Goal: Transaction & Acquisition: Purchase product/service

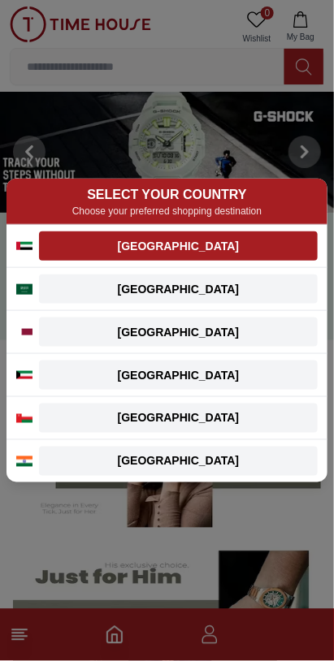
click at [122, 243] on button "[GEOGRAPHIC_DATA]" at bounding box center [178, 245] width 279 height 29
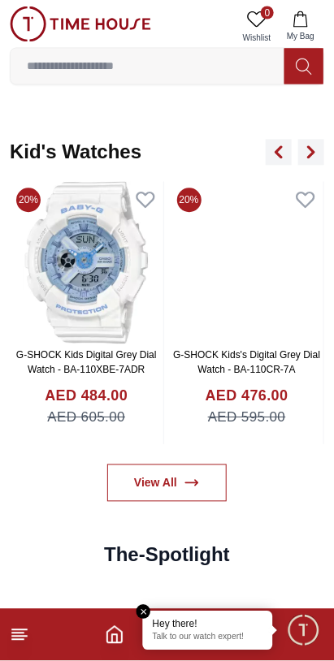
scroll to position [2700, 0]
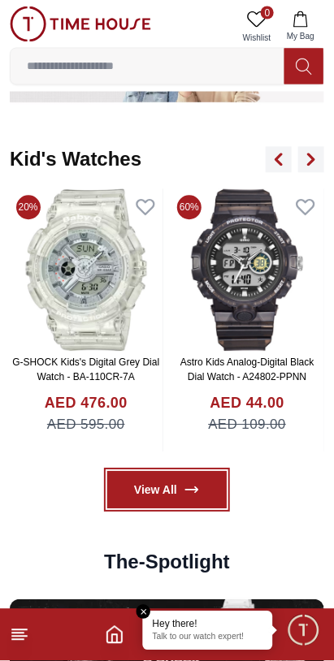
click at [149, 472] on link "View All" at bounding box center [166, 490] width 119 height 37
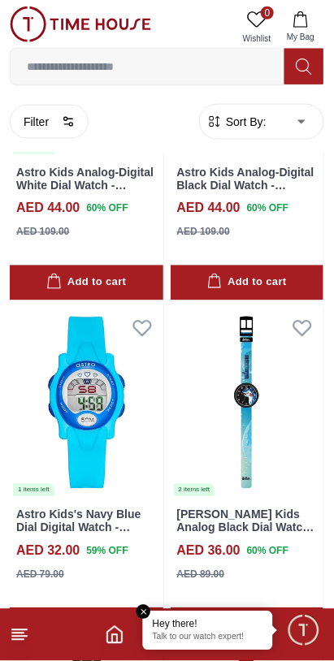
scroll to position [3311, 0]
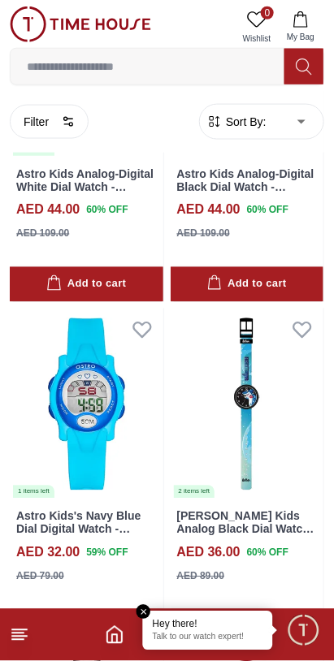
click at [219, 63] on input at bounding box center [148, 66] width 274 height 32
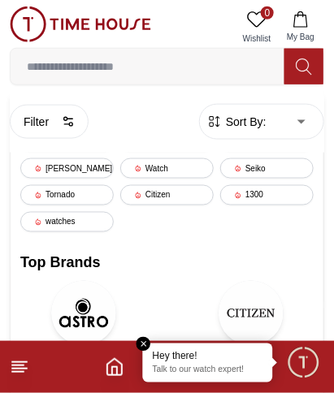
click at [253, 149] on div "Filter Sort By: ​ ****** ​" at bounding box center [167, 122] width 314 height 62
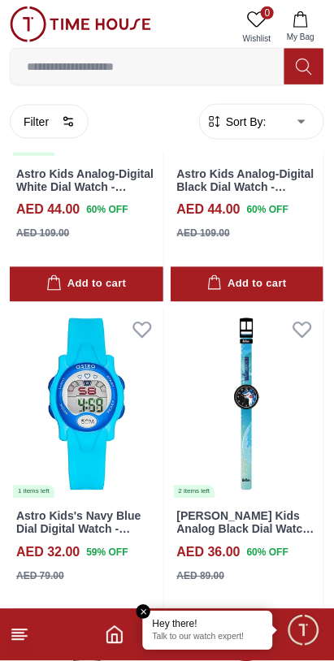
click at [210, 62] on input at bounding box center [148, 66] width 274 height 32
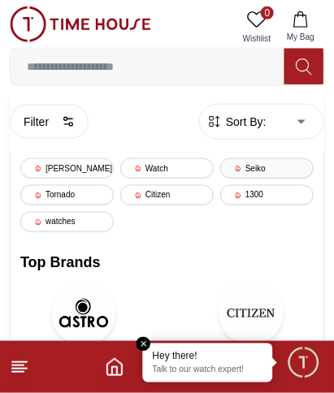
click at [275, 158] on div "Seiko" at bounding box center [266, 168] width 93 height 20
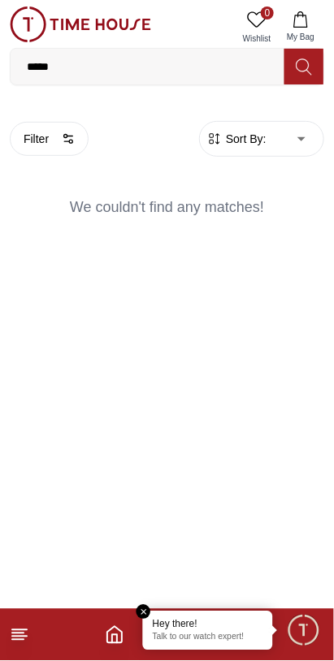
click at [212, 67] on input "*****" at bounding box center [148, 66] width 274 height 32
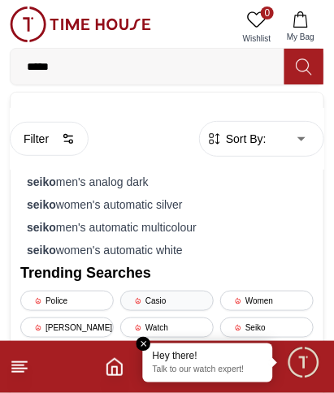
click at [154, 291] on div "Casio" at bounding box center [166, 301] width 93 height 20
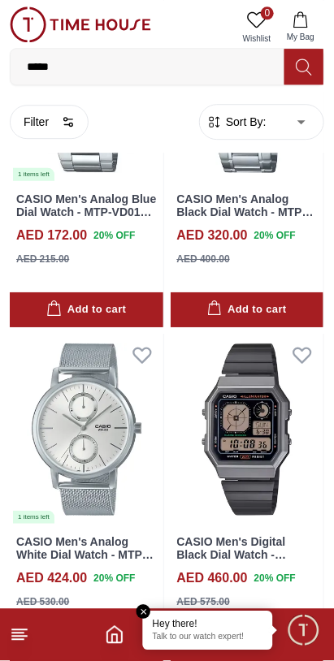
scroll to position [3628, 0]
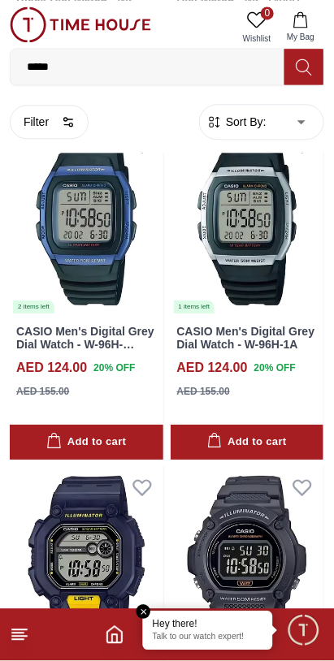
scroll to position [8983, 0]
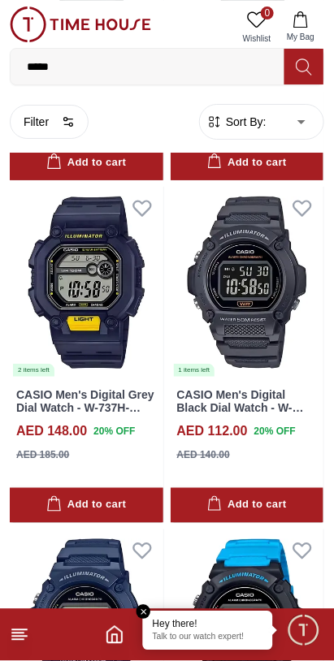
scroll to position [9381, 0]
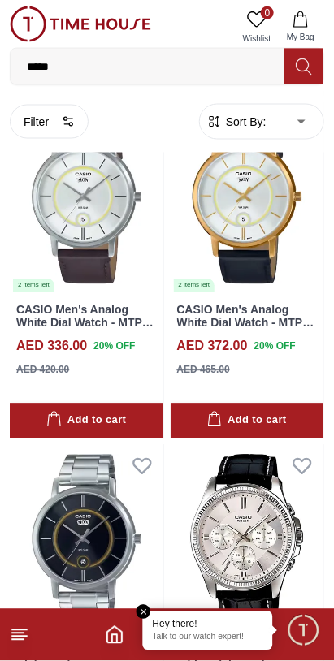
scroll to position [15884, 0]
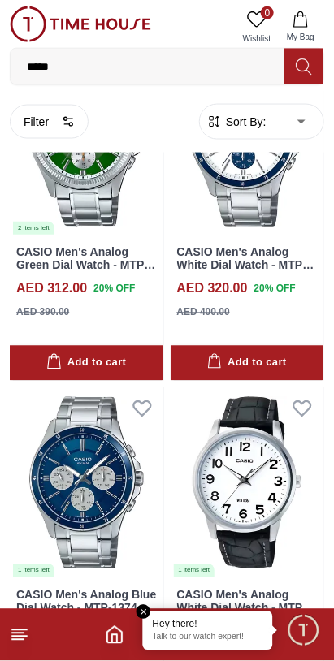
scroll to position [16607, 0]
